Goal: Task Accomplishment & Management: Use online tool/utility

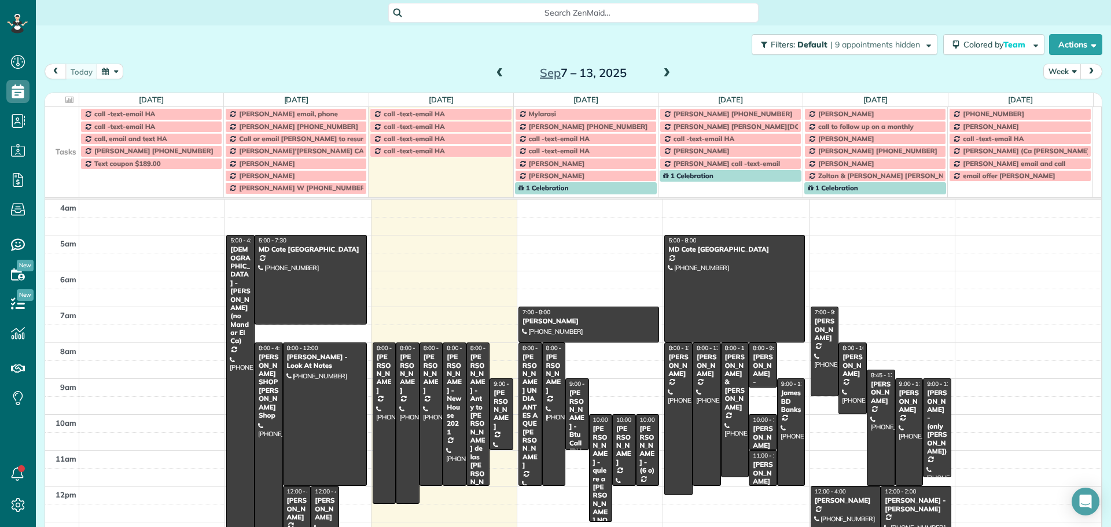
scroll to position [58, 0]
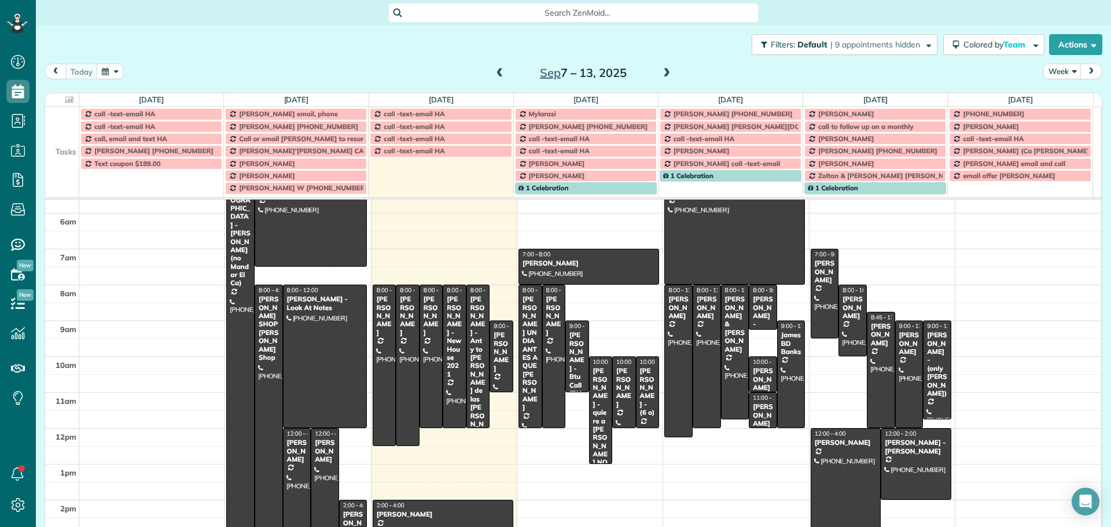
click at [1051, 58] on div "Filters: Default | 9 appointments hidden Colored by Team Color by Cleaner Color…" at bounding box center [573, 44] width 1075 height 38
click at [1063, 75] on button "Week" at bounding box center [1062, 72] width 38 height 16
click at [1060, 95] on link "Day" at bounding box center [1089, 98] width 91 height 23
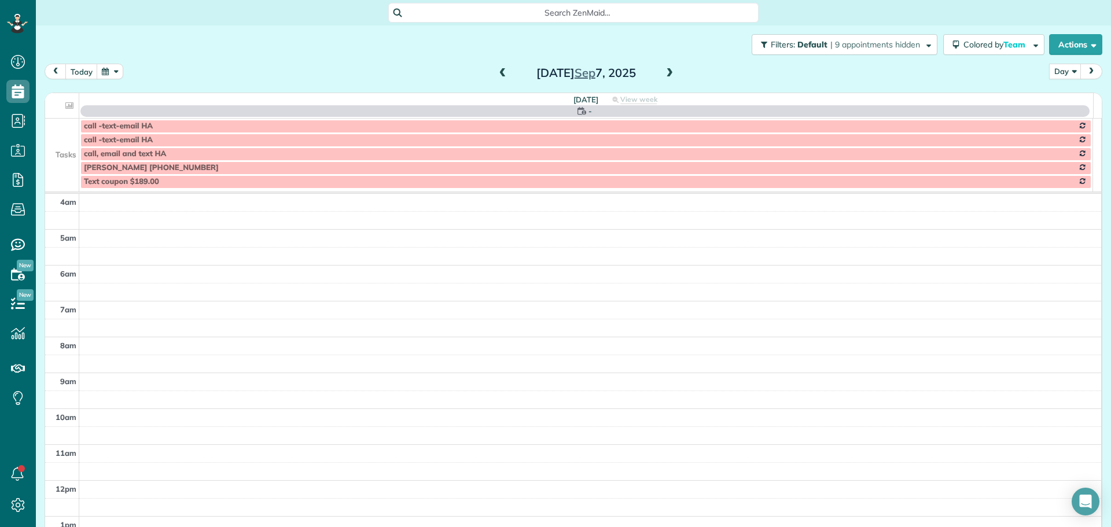
scroll to position [108, 0]
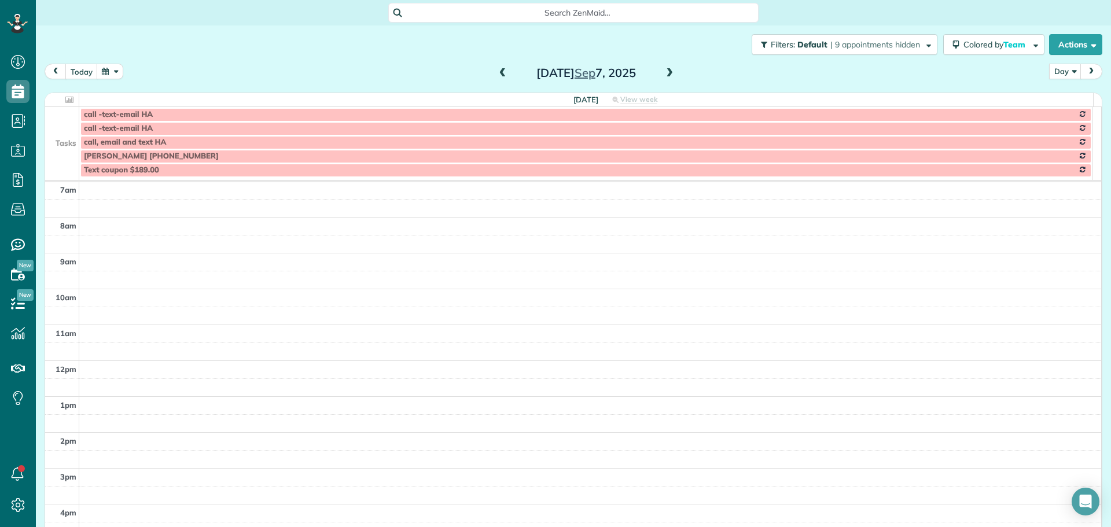
click at [663, 67] on span at bounding box center [669, 73] width 13 height 17
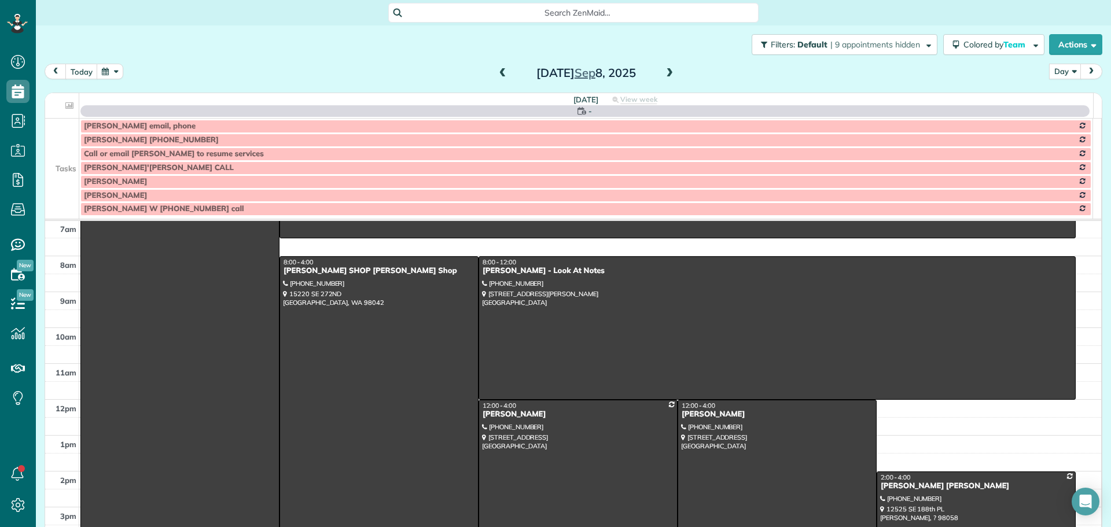
click at [663, 67] on span at bounding box center [669, 73] width 13 height 17
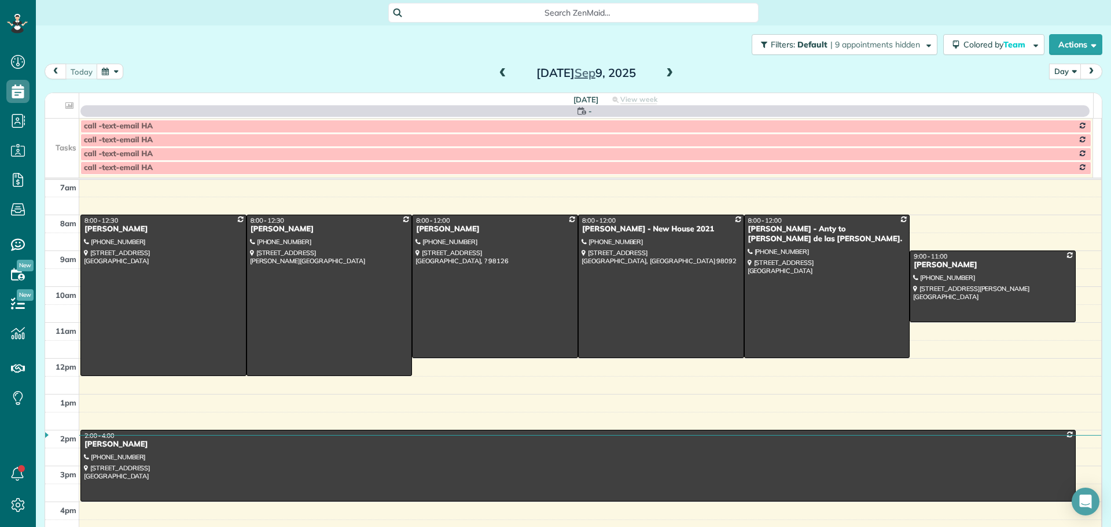
click at [663, 67] on span at bounding box center [669, 73] width 13 height 17
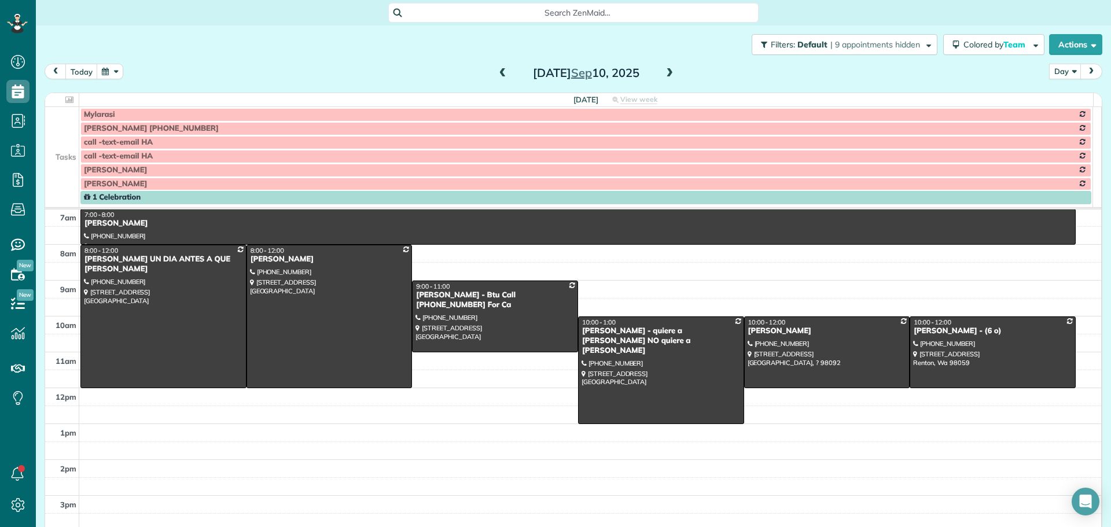
click at [75, 127] on td at bounding box center [62, 128] width 34 height 14
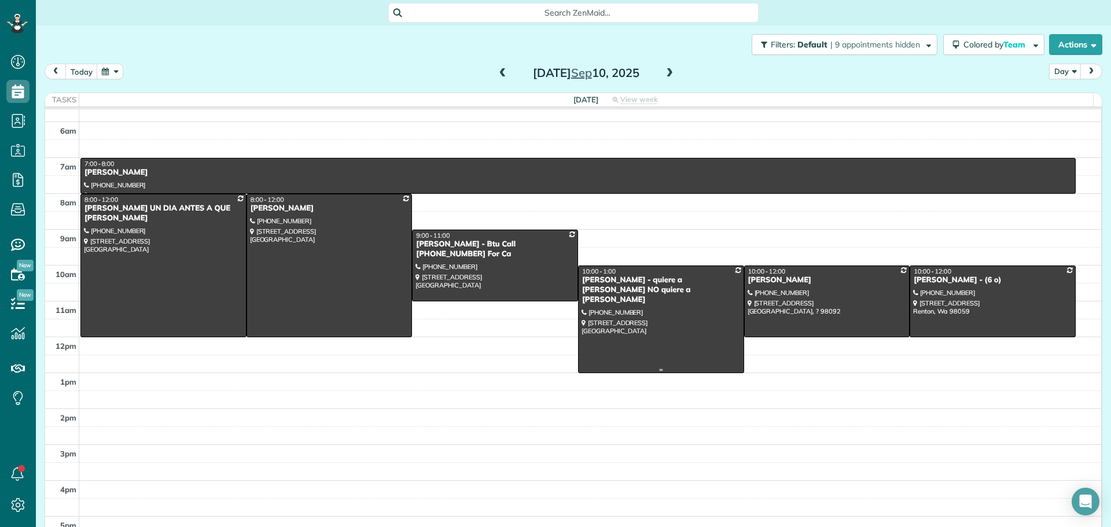
scroll to position [0, 0]
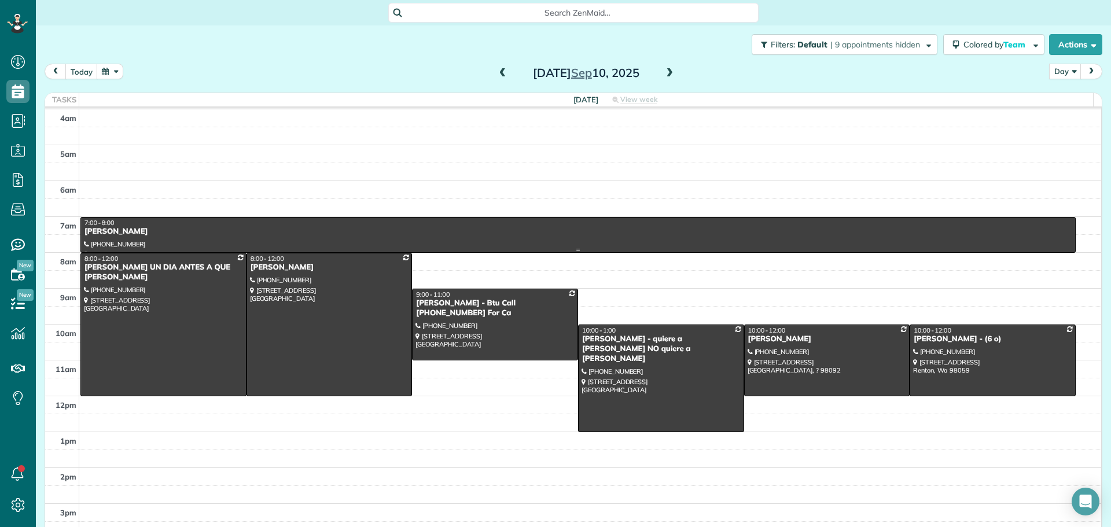
click at [214, 226] on div "7:00 - 8:00" at bounding box center [578, 223] width 988 height 8
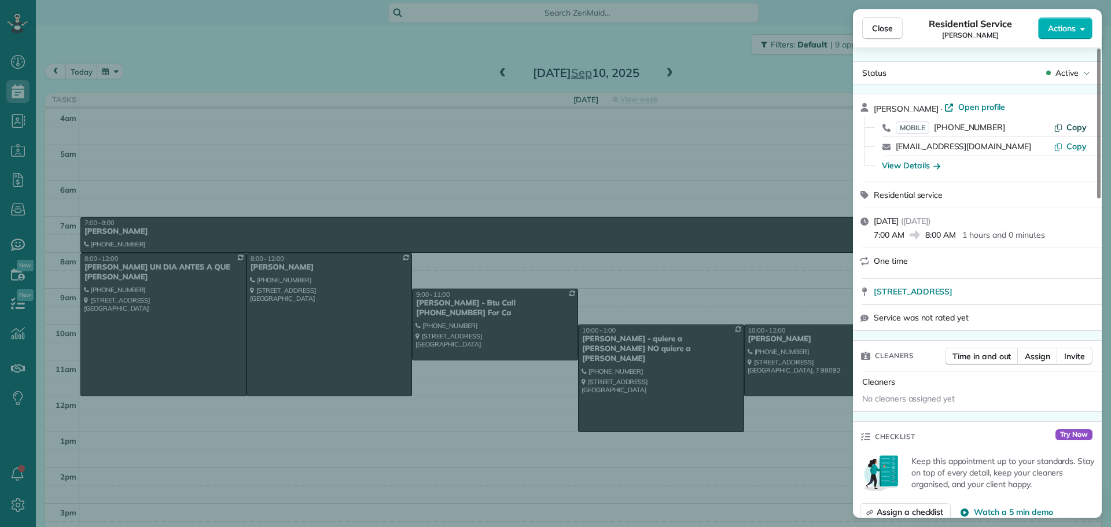
click at [1071, 122] on span "Copy" at bounding box center [1076, 127] width 20 height 10
drag, startPoint x: 872, startPoint y: 293, endPoint x: 1056, endPoint y: 300, distance: 183.5
click at [1056, 300] on div "[STREET_ADDRESS]" at bounding box center [977, 291] width 249 height 25
click at [898, 166] on div "View Details" at bounding box center [911, 166] width 58 height 12
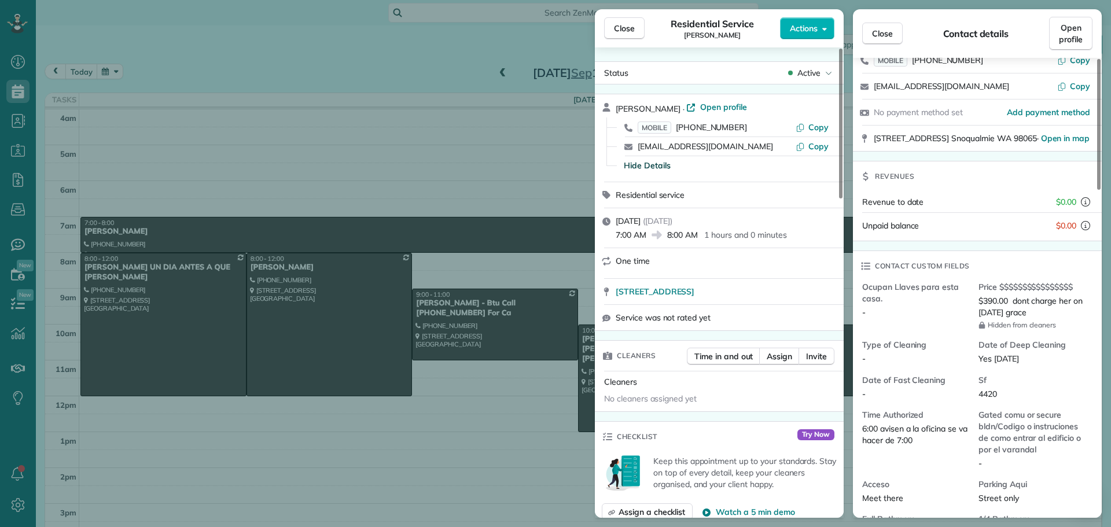
scroll to position [117, 0]
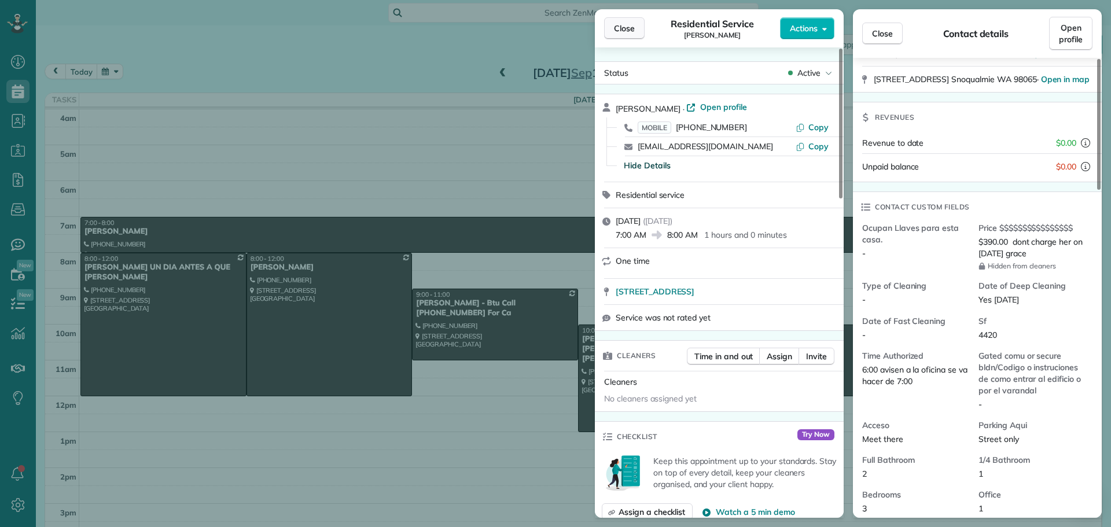
click at [629, 17] on div "Close Residential Service [PERSON_NAME] Actions Status Active [PERSON_NAME] · O…" at bounding box center [555, 263] width 1111 height 527
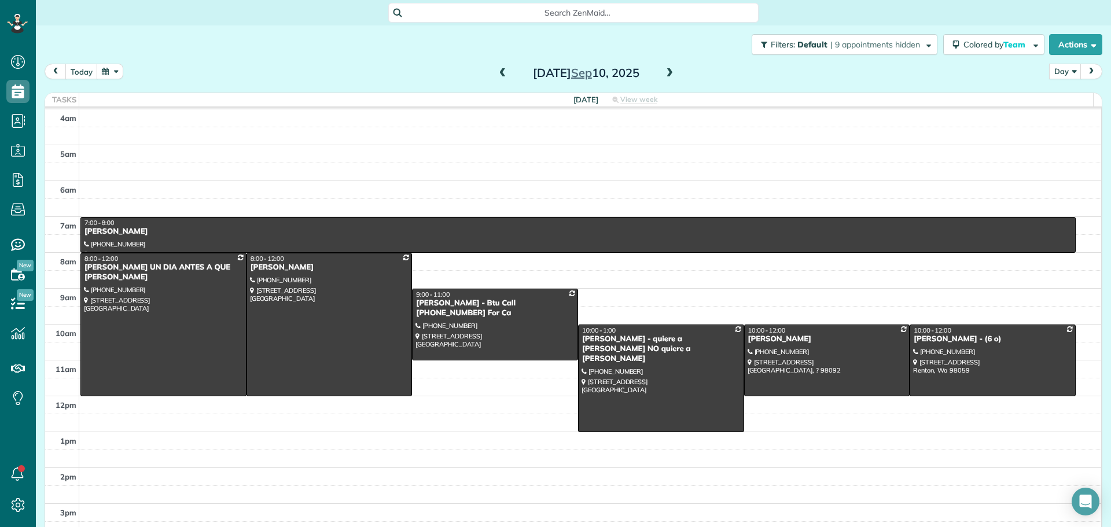
click at [631, 23] on div "Search ZenMaid…" at bounding box center [573, 12] width 1075 height 25
click at [151, 273] on div "[PERSON_NAME] UN DIA ANTES A QUE [PERSON_NAME]" at bounding box center [163, 273] width 159 height 20
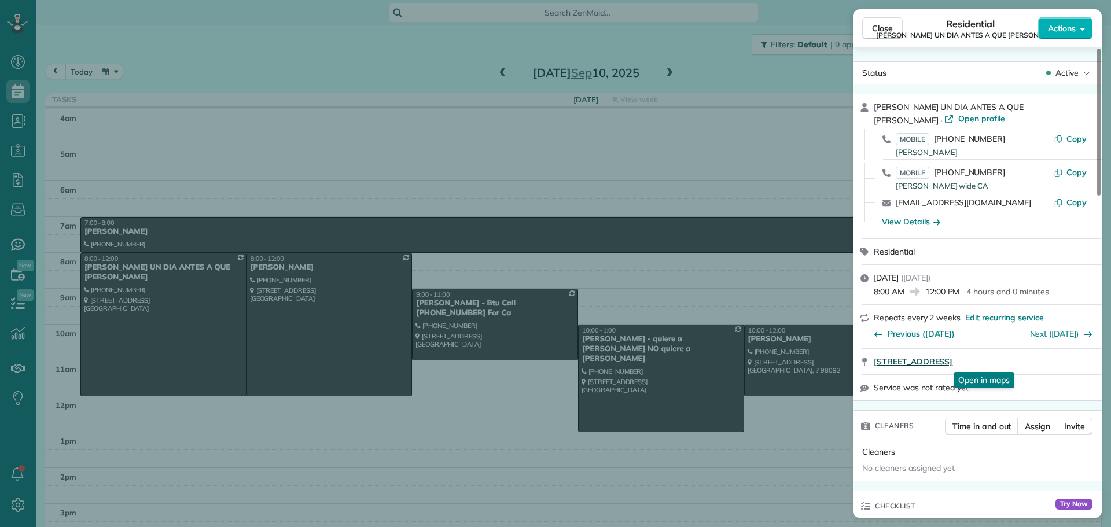
drag, startPoint x: 869, startPoint y: 363, endPoint x: 1058, endPoint y: 362, distance: 189.2
click at [1058, 362] on div "[STREET_ADDRESS] Open in maps Open in maps" at bounding box center [977, 361] width 249 height 25
click at [1078, 168] on div "MOBILE [PHONE_NUMBER] [PERSON_NAME] wide CA Copy" at bounding box center [984, 178] width 221 height 30
click at [1079, 168] on span "Copy" at bounding box center [1076, 172] width 20 height 10
click at [904, 220] on div "View Details" at bounding box center [911, 222] width 58 height 12
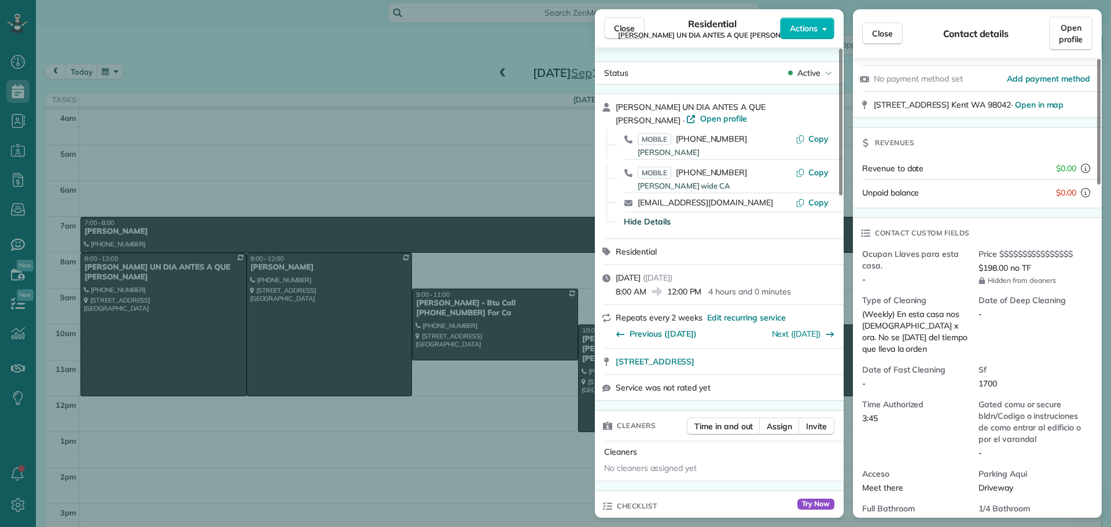
scroll to position [174, 0]
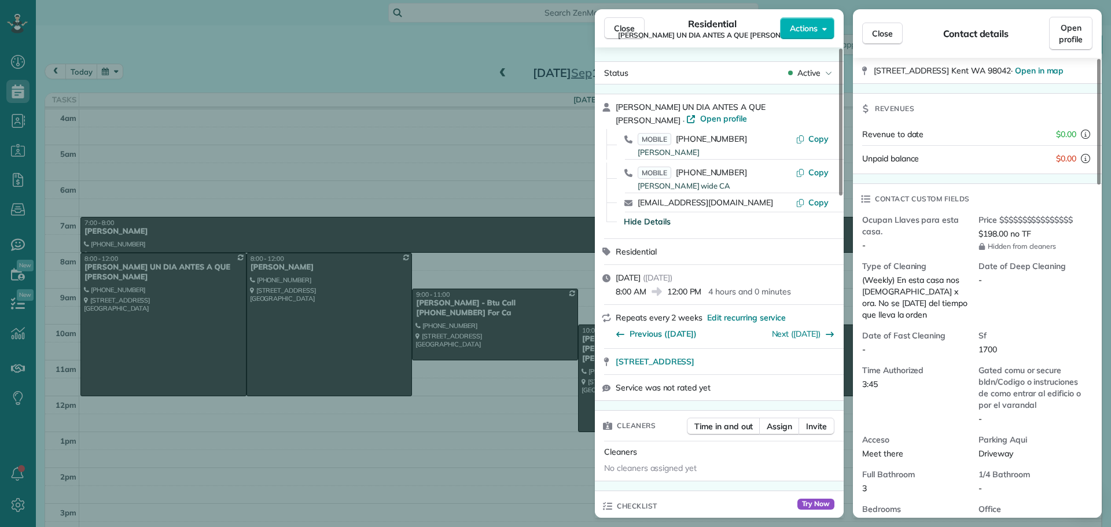
drag, startPoint x: 623, startPoint y: 28, endPoint x: 605, endPoint y: 39, distance: 21.2
click at [623, 28] on span "Close" at bounding box center [624, 29] width 21 height 12
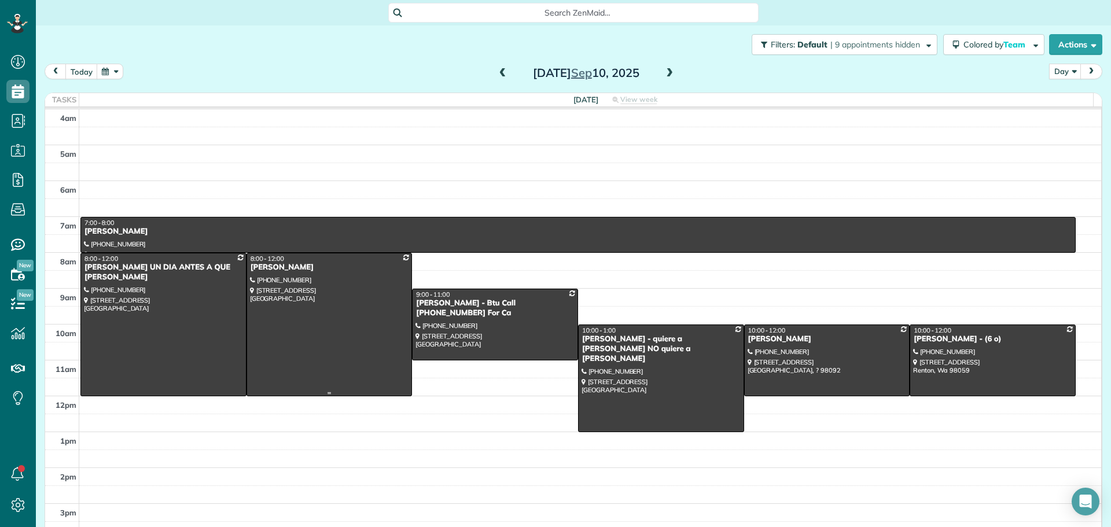
click at [327, 277] on div at bounding box center [329, 324] width 165 height 142
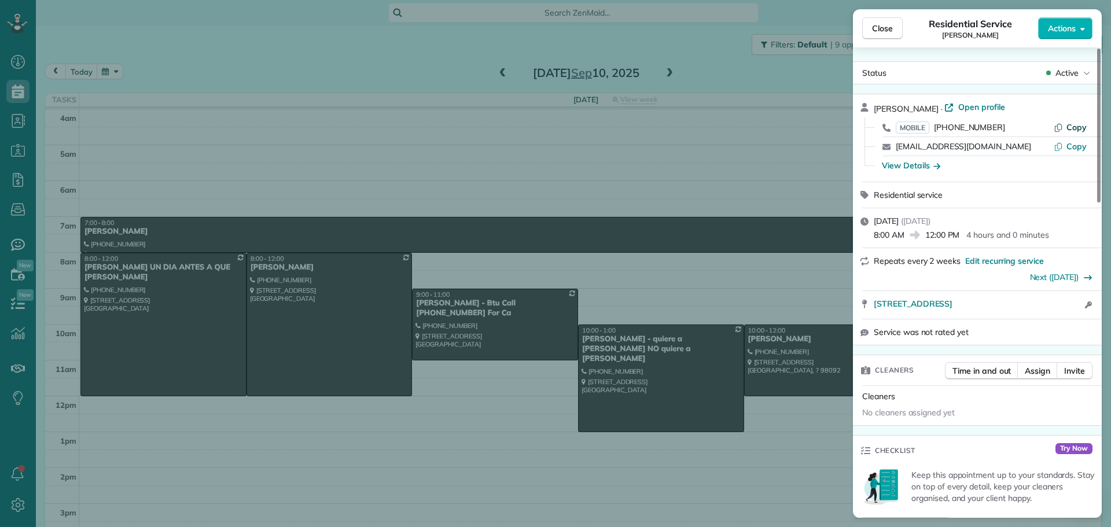
click at [1067, 130] on button "Copy" at bounding box center [1069, 127] width 33 height 12
drag, startPoint x: 870, startPoint y: 305, endPoint x: 1016, endPoint y: 311, distance: 146.5
click at [1016, 311] on div "[STREET_ADDRESS] Open access information" at bounding box center [977, 305] width 249 height 28
click at [882, 161] on div "View Details" at bounding box center [911, 166] width 58 height 12
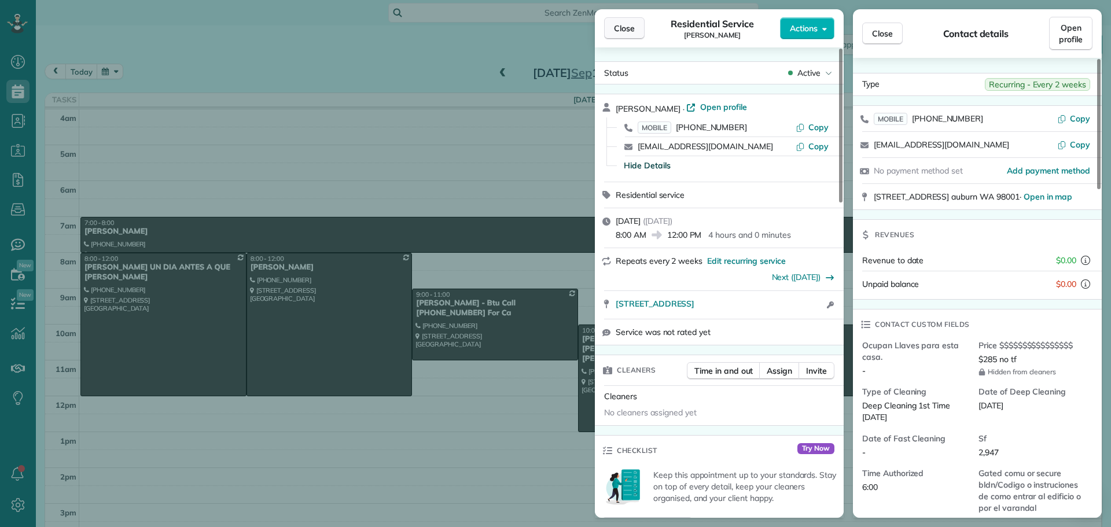
click at [626, 31] on span "Close" at bounding box center [624, 29] width 21 height 12
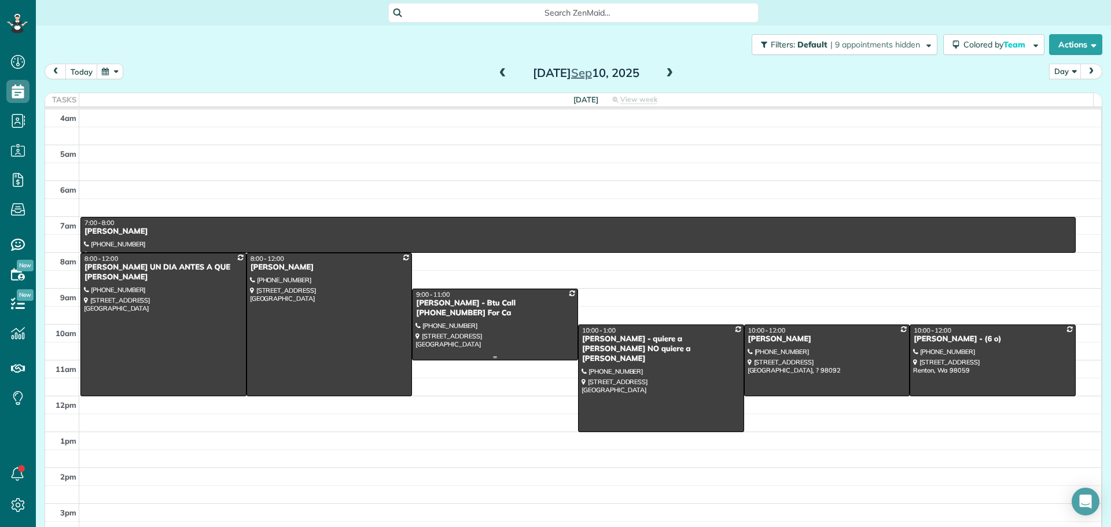
click at [457, 306] on div "[PERSON_NAME] - Btu Call [PHONE_NUMBER] For Ca" at bounding box center [494, 309] width 159 height 20
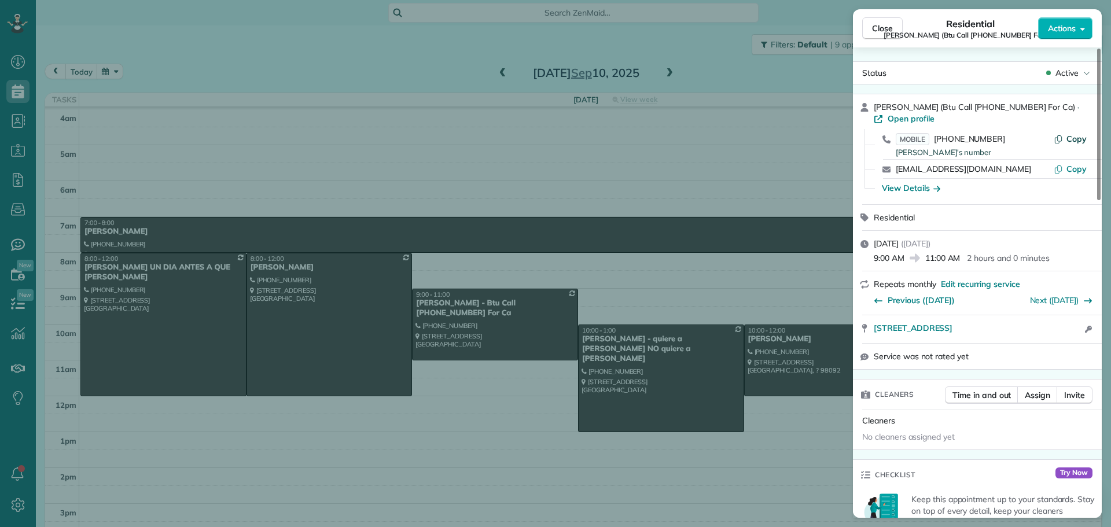
click at [1073, 141] on span "Copy" at bounding box center [1076, 139] width 20 height 10
drag, startPoint x: 870, startPoint y: 331, endPoint x: 1059, endPoint y: 329, distance: 188.6
click at [1059, 329] on div "[STREET_ADDRESS] Open in maps Open in maps Open access information" at bounding box center [977, 329] width 249 height 28
click at [897, 187] on div "View Details" at bounding box center [911, 188] width 58 height 12
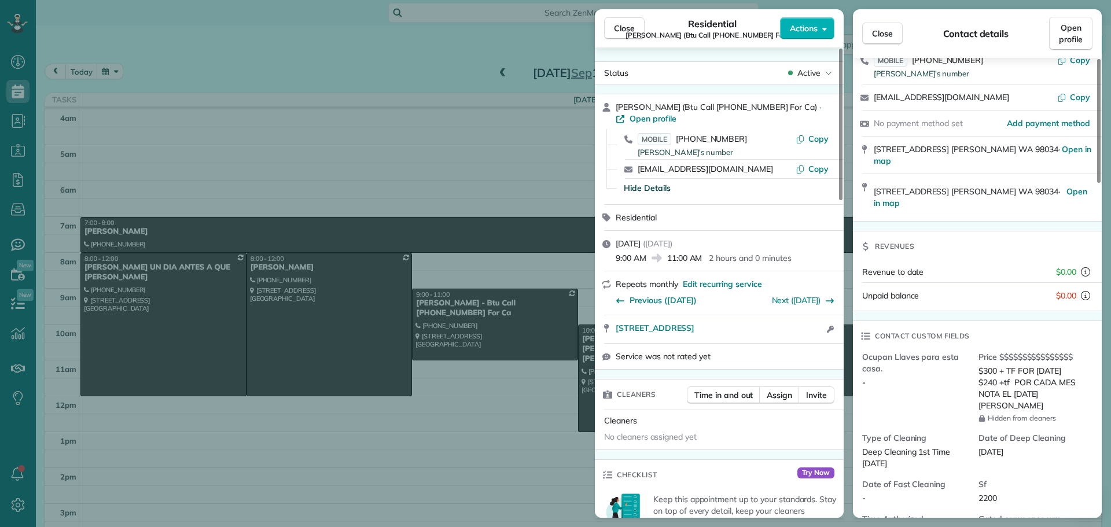
scroll to position [176, 0]
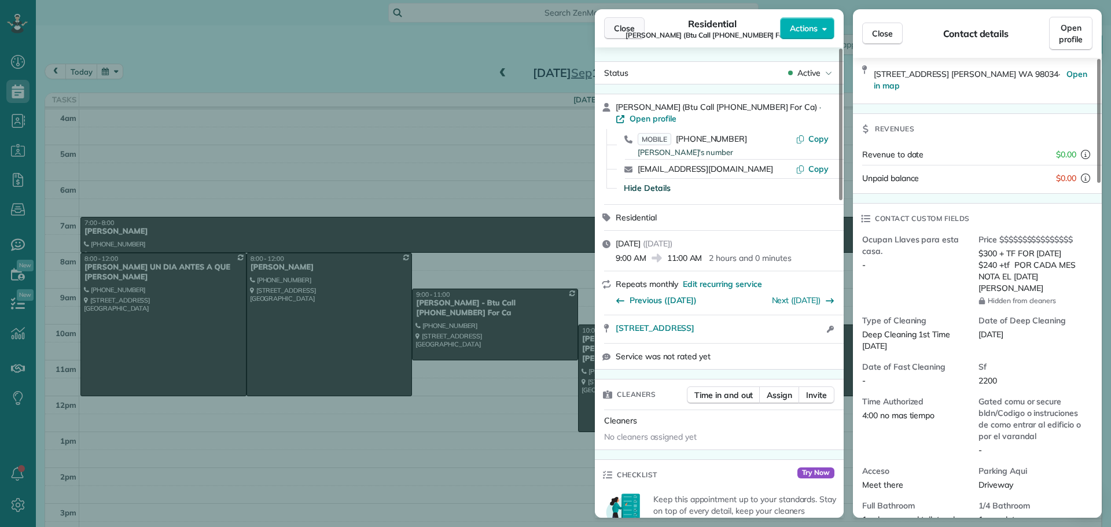
click at [620, 23] on button "Close" at bounding box center [624, 28] width 40 height 22
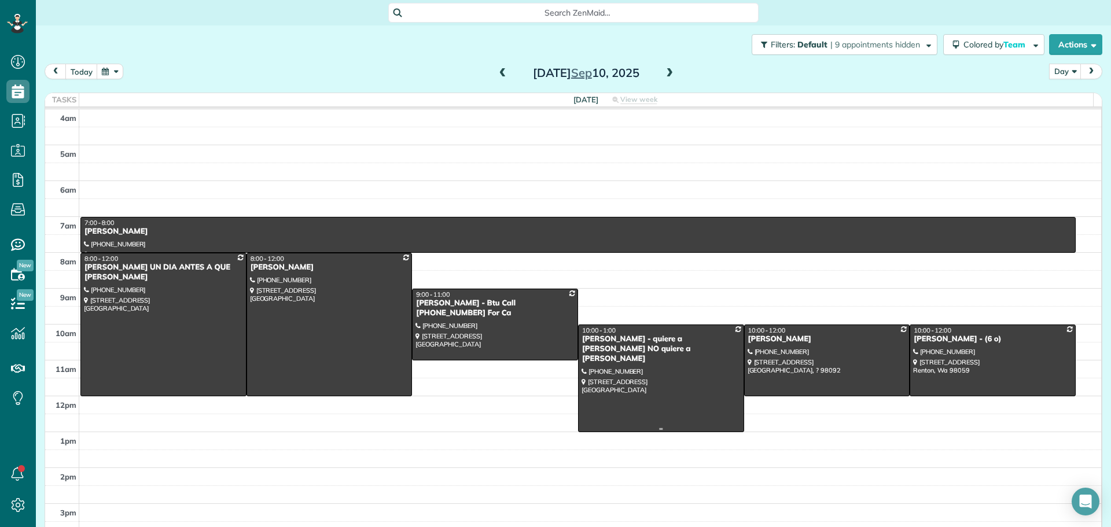
click at [602, 378] on div at bounding box center [661, 378] width 165 height 106
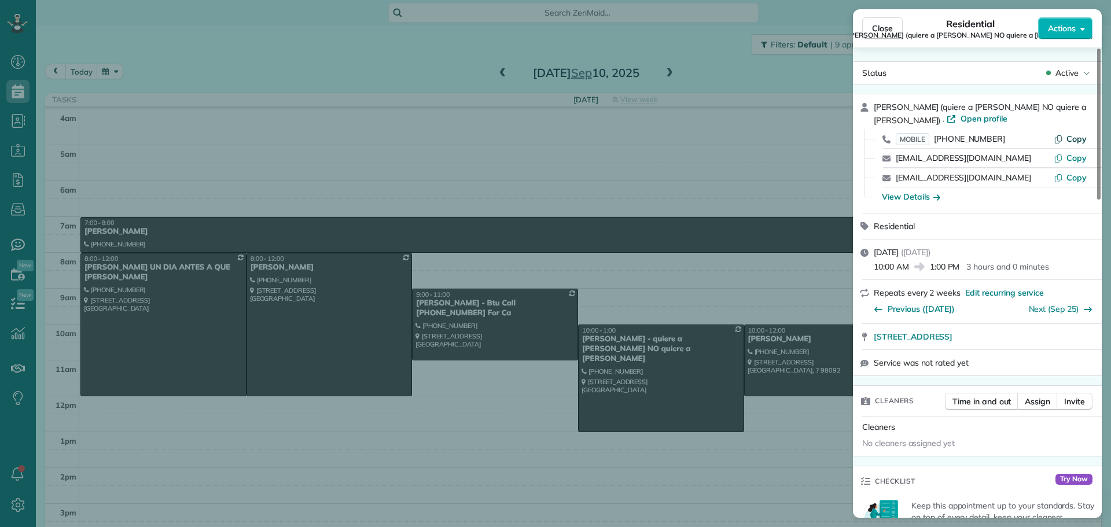
click at [1082, 139] on span "Copy" at bounding box center [1076, 139] width 20 height 10
drag, startPoint x: 872, startPoint y: 337, endPoint x: 1024, endPoint y: 341, distance: 152.2
click at [1024, 341] on div "[STREET_ADDRESS] Open in maps Open in maps" at bounding box center [977, 336] width 249 height 25
click at [901, 206] on div "View Details" at bounding box center [984, 196] width 221 height 19
click at [901, 196] on div "View Details" at bounding box center [911, 197] width 58 height 12
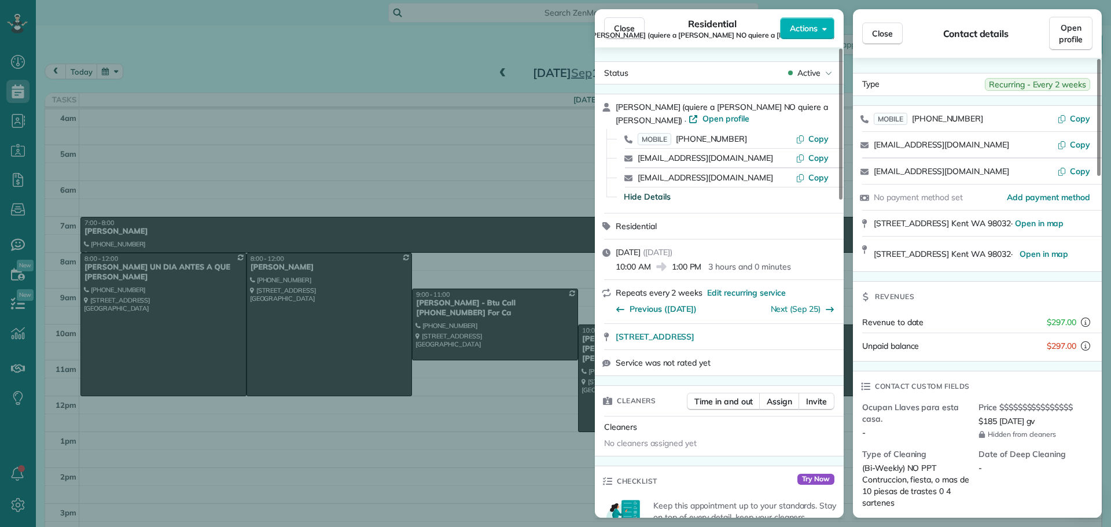
scroll to position [59, 0]
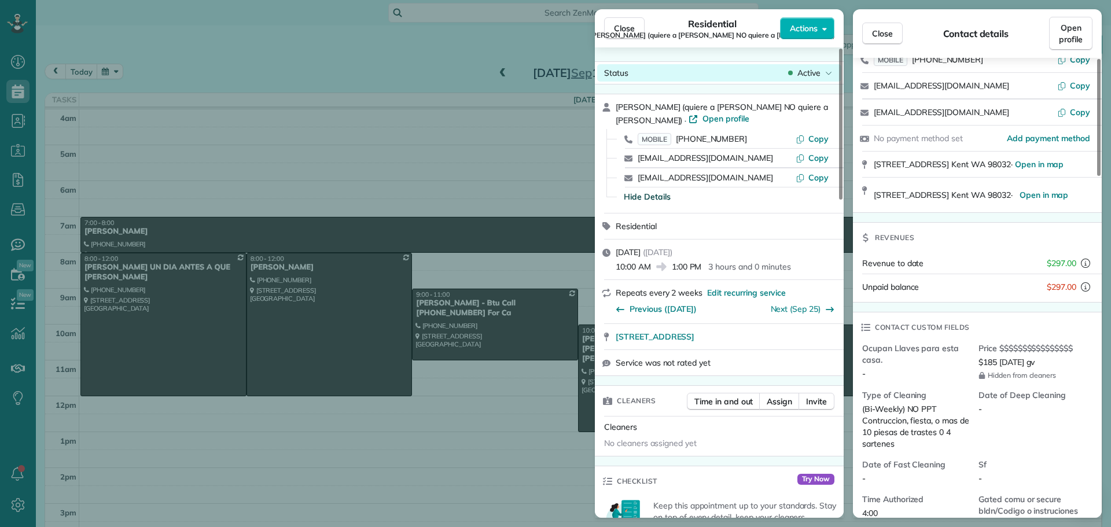
drag, startPoint x: 623, startPoint y: 30, endPoint x: 629, endPoint y: 67, distance: 38.0
click at [622, 30] on span "Close" at bounding box center [624, 29] width 21 height 12
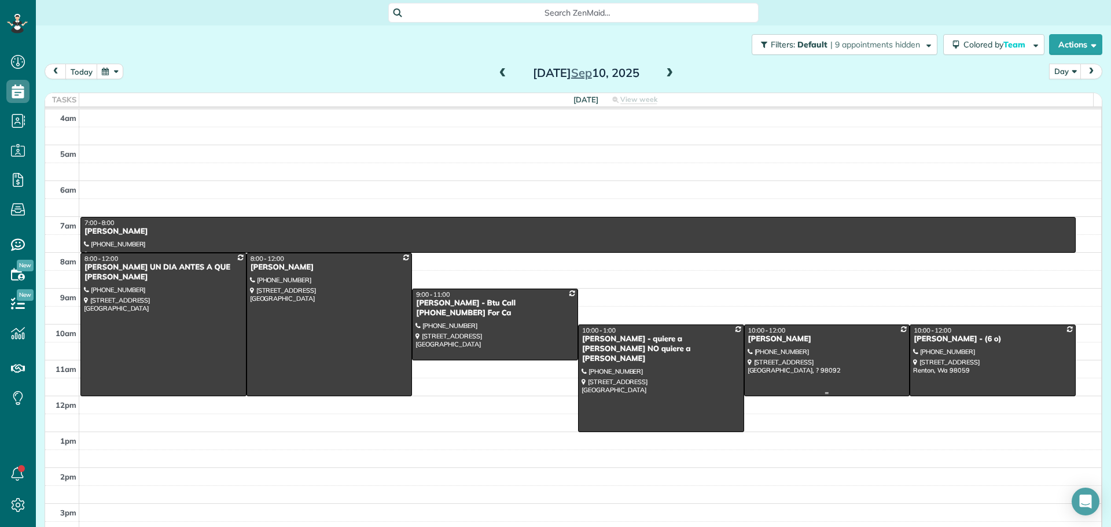
click at [824, 392] on div at bounding box center [827, 393] width 165 height 5
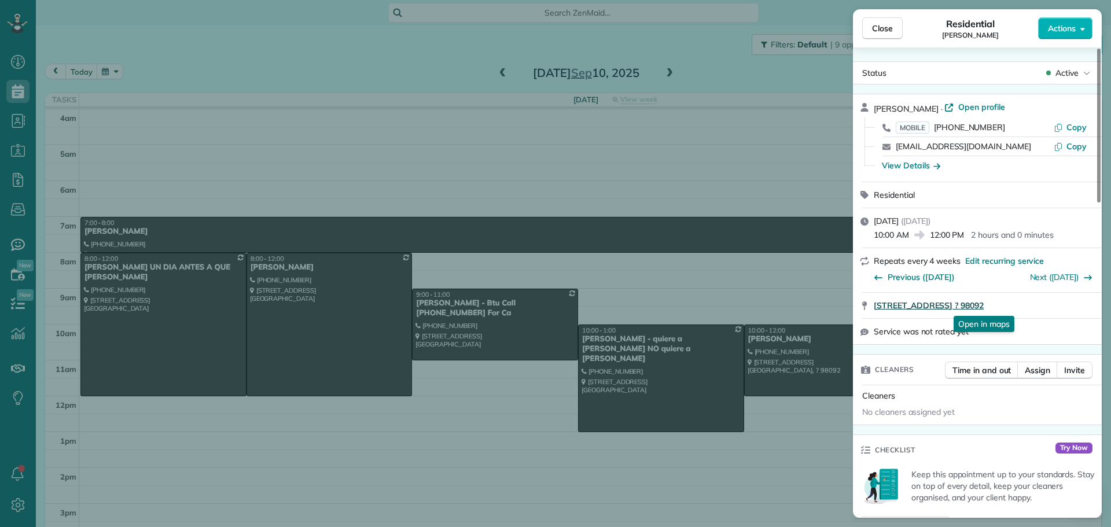
drag, startPoint x: 871, startPoint y: 308, endPoint x: 1016, endPoint y: 308, distance: 145.2
click at [1016, 308] on div "[STREET_ADDRESS] ? 98092 Open in maps Open in maps" at bounding box center [977, 305] width 249 height 25
click at [1073, 134] on div "MOBILE [PHONE_NUMBER] Copy" at bounding box center [984, 127] width 221 height 19
click at [1073, 131] on span "Copy" at bounding box center [1076, 127] width 20 height 10
click at [913, 160] on div "View Details" at bounding box center [911, 166] width 58 height 12
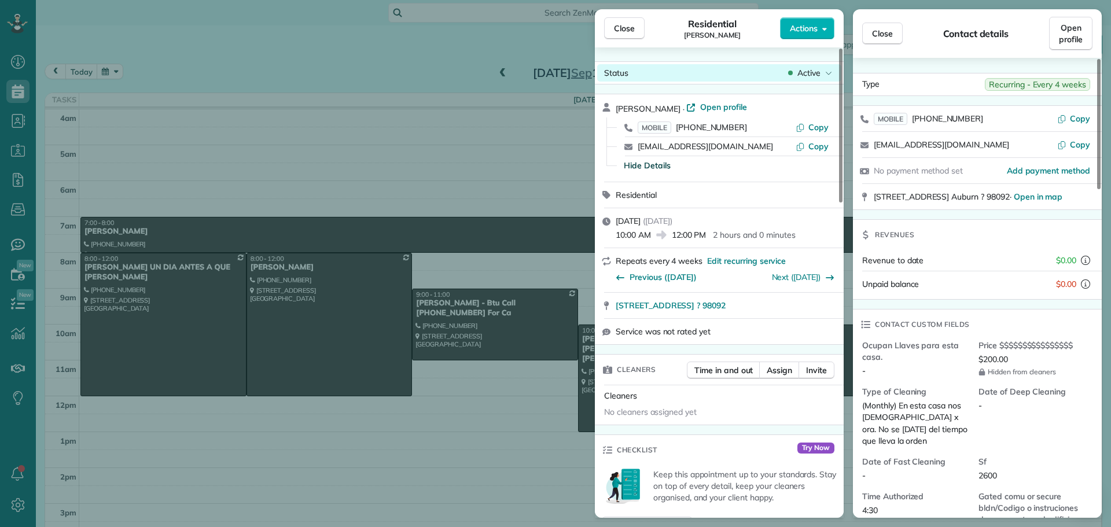
drag, startPoint x: 635, startPoint y: 24, endPoint x: 702, endPoint y: 65, distance: 79.5
click at [635, 24] on button "Close" at bounding box center [624, 28] width 40 height 22
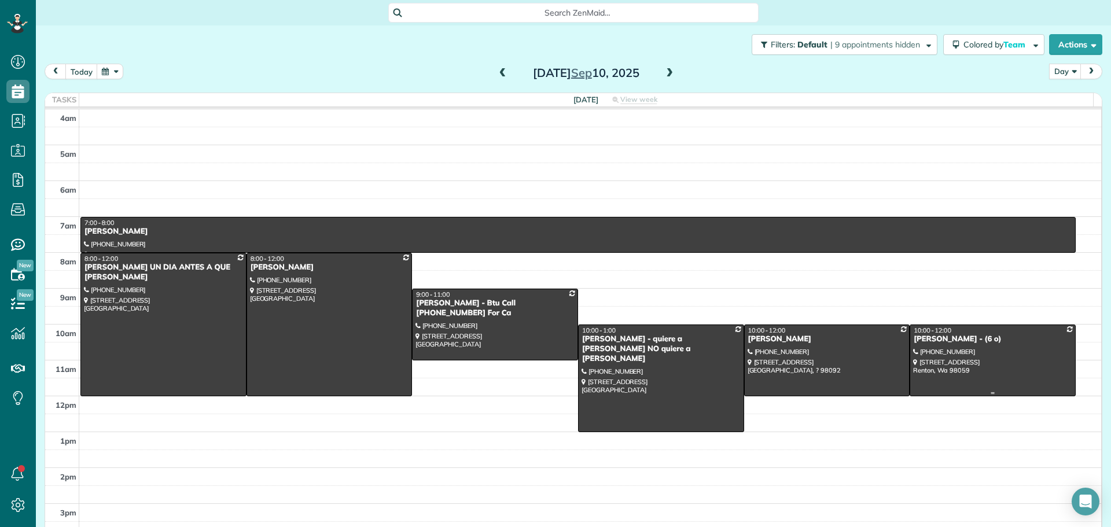
click at [916, 373] on div at bounding box center [992, 360] width 165 height 71
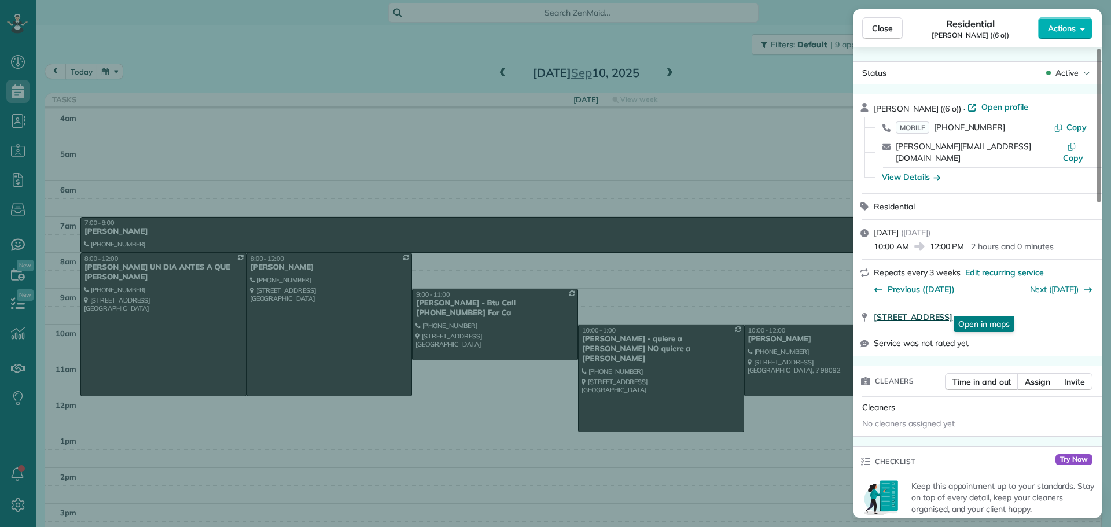
drag, startPoint x: 870, startPoint y: 308, endPoint x: 1012, endPoint y: 308, distance: 142.3
click at [1012, 308] on div "[STREET_ADDRESS] Open in maps Open in maps" at bounding box center [977, 316] width 249 height 25
click at [1067, 124] on button "Copy" at bounding box center [1069, 127] width 33 height 12
click at [921, 171] on div "View Details" at bounding box center [911, 177] width 58 height 12
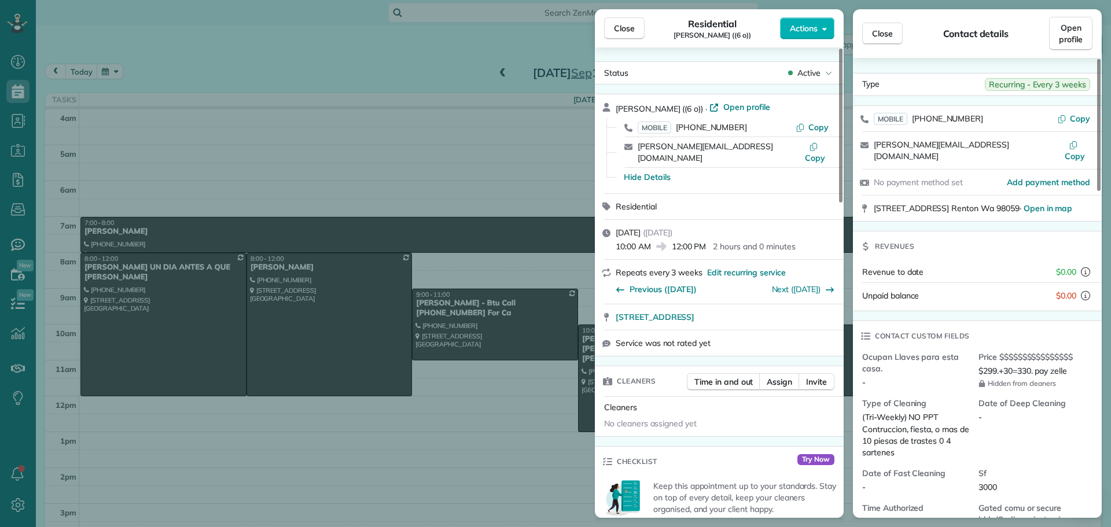
scroll to position [117, 0]
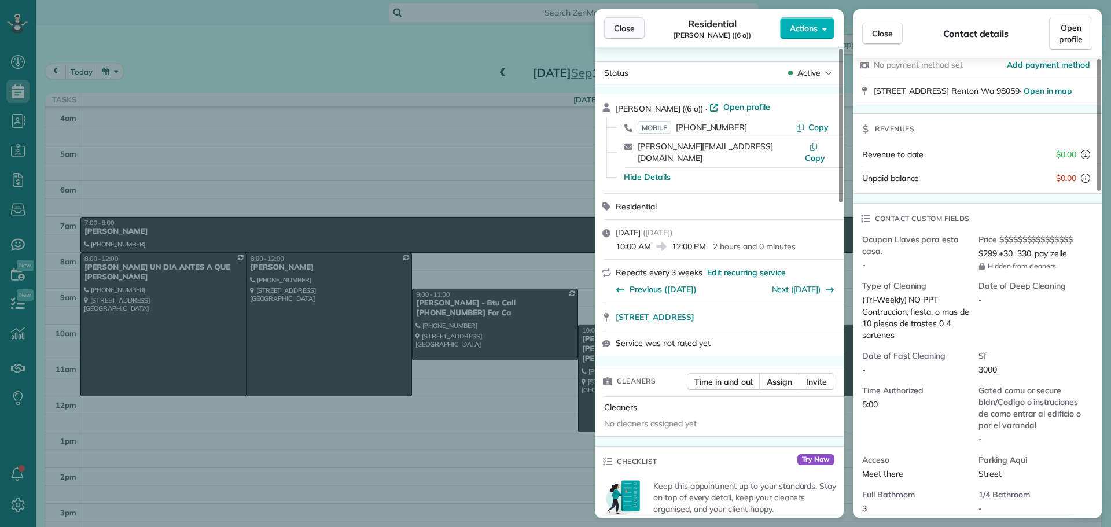
click at [620, 27] on span "Close" at bounding box center [624, 29] width 21 height 12
